Goal: Contribute content

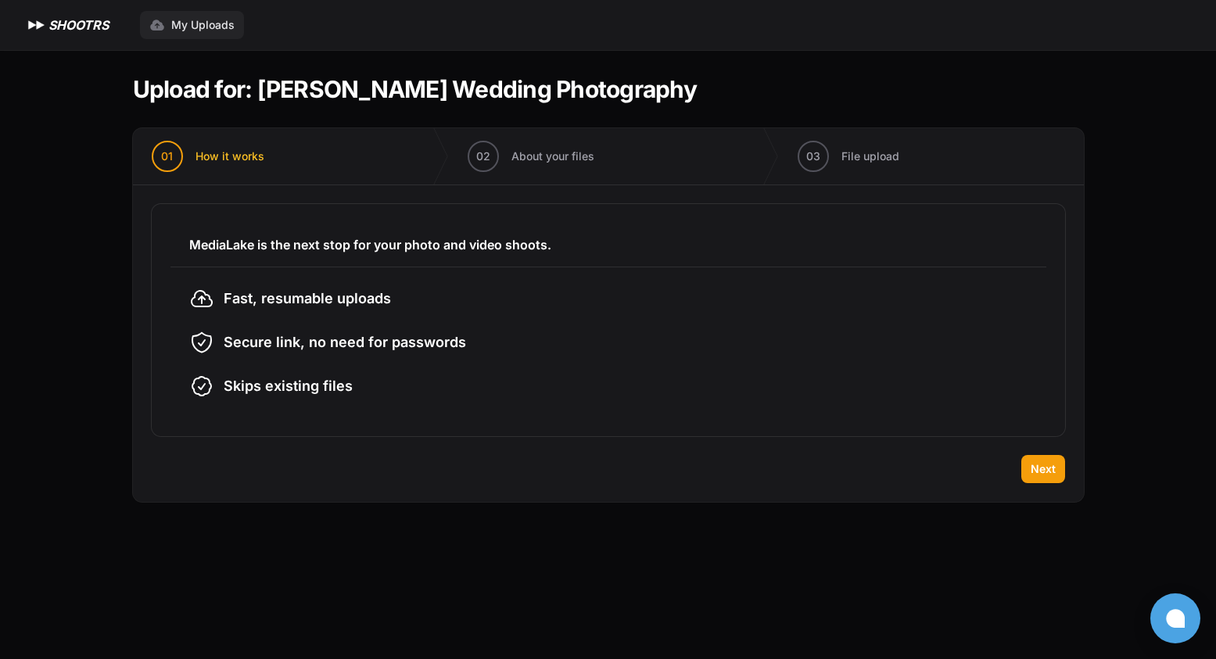
click at [209, 23] on span "My Uploads" at bounding box center [202, 25] width 63 height 16
click at [1060, 478] on button "Next" at bounding box center [1043, 469] width 44 height 28
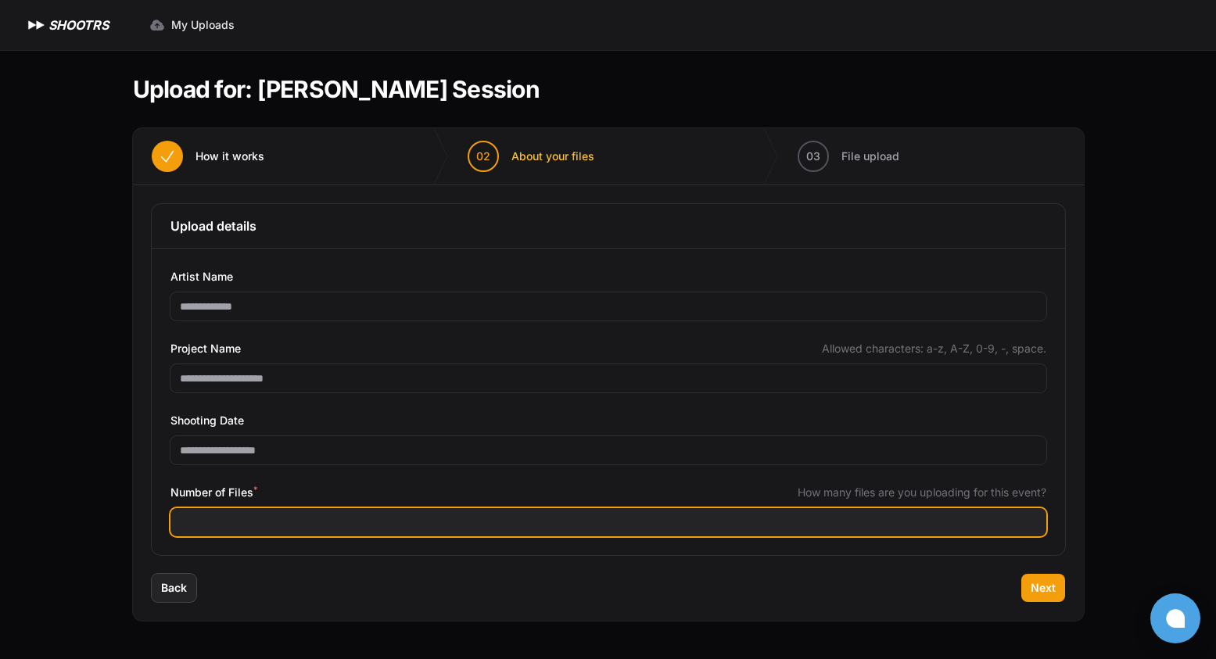
click at [370, 521] on input "Number of Files *" at bounding box center [609, 522] width 876 height 28
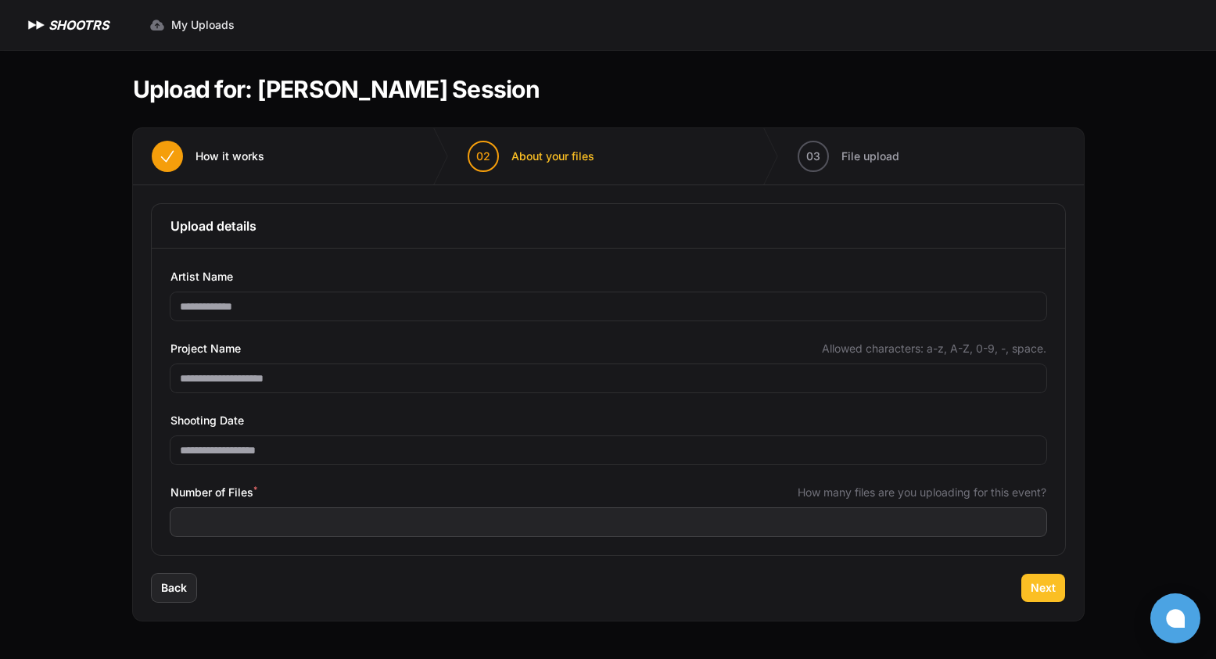
click at [1029, 583] on button "Next" at bounding box center [1043, 588] width 44 height 28
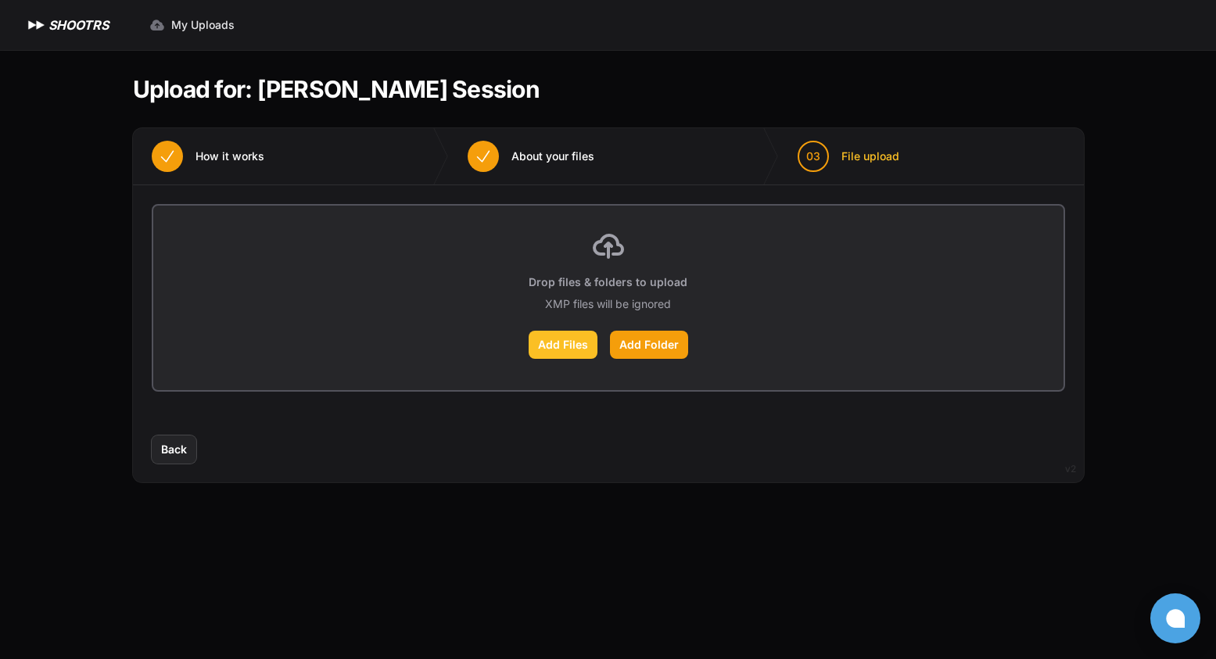
click at [580, 339] on label "Add Files" at bounding box center [563, 345] width 69 height 28
click at [0, 0] on input "Add Files" at bounding box center [0, 0] width 0 height 0
click at [178, 449] on span "Back" at bounding box center [174, 450] width 26 height 16
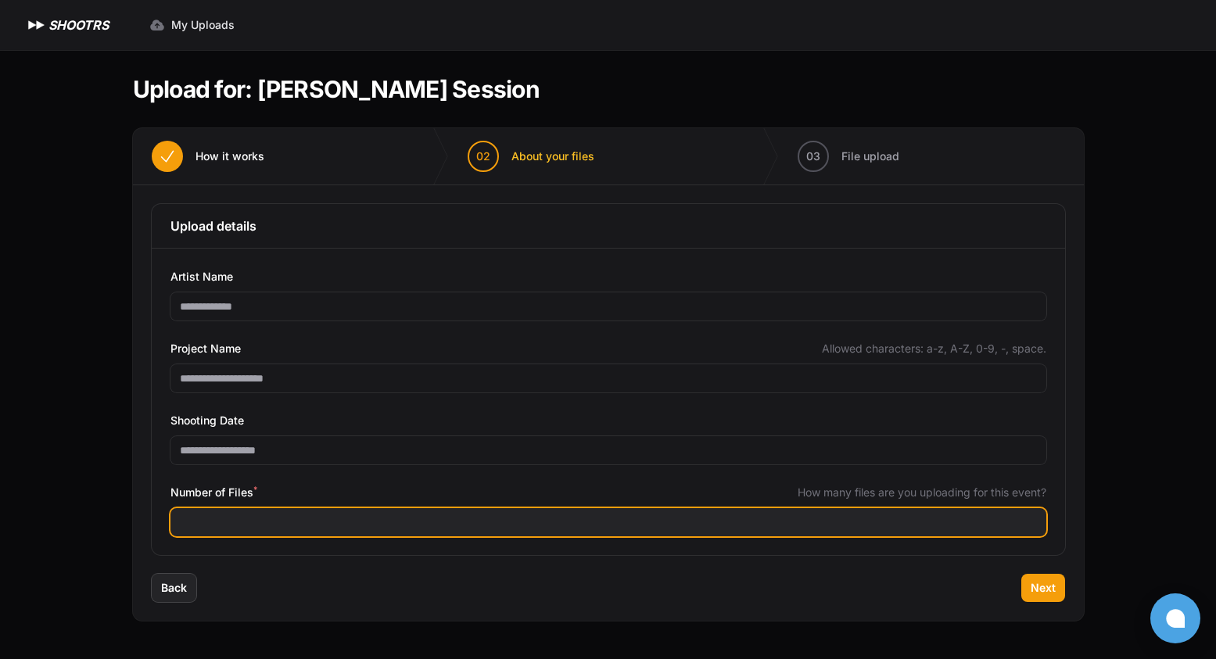
click at [270, 515] on input "***" at bounding box center [609, 522] width 876 height 28
type input "*"
type input "****"
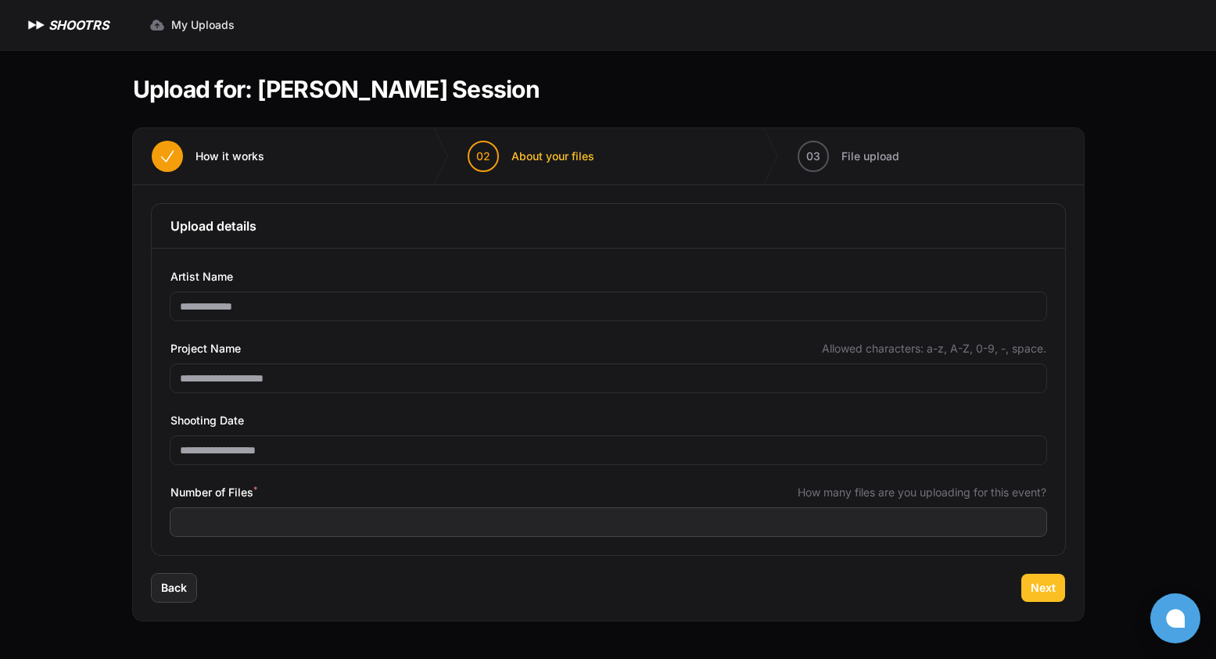
click at [1057, 591] on button "Next" at bounding box center [1043, 588] width 44 height 28
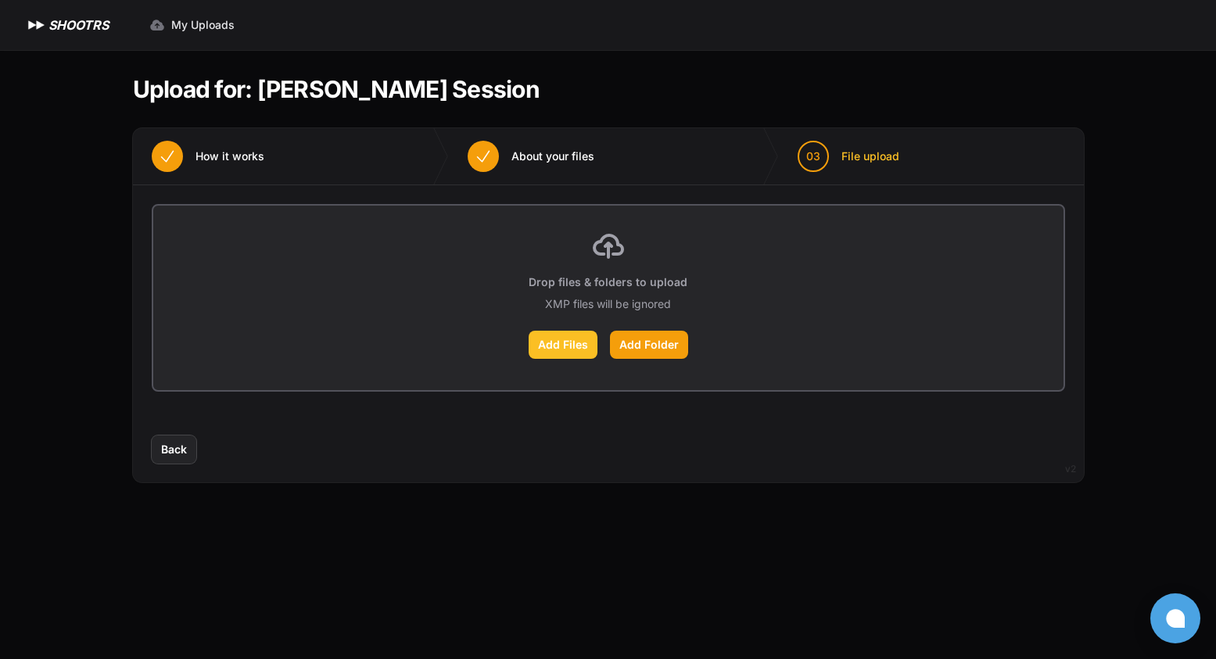
click at [569, 339] on label "Add Files" at bounding box center [563, 345] width 69 height 28
click at [0, 0] on input "Add Files" at bounding box center [0, 0] width 0 height 0
